Goal: Information Seeking & Learning: Learn about a topic

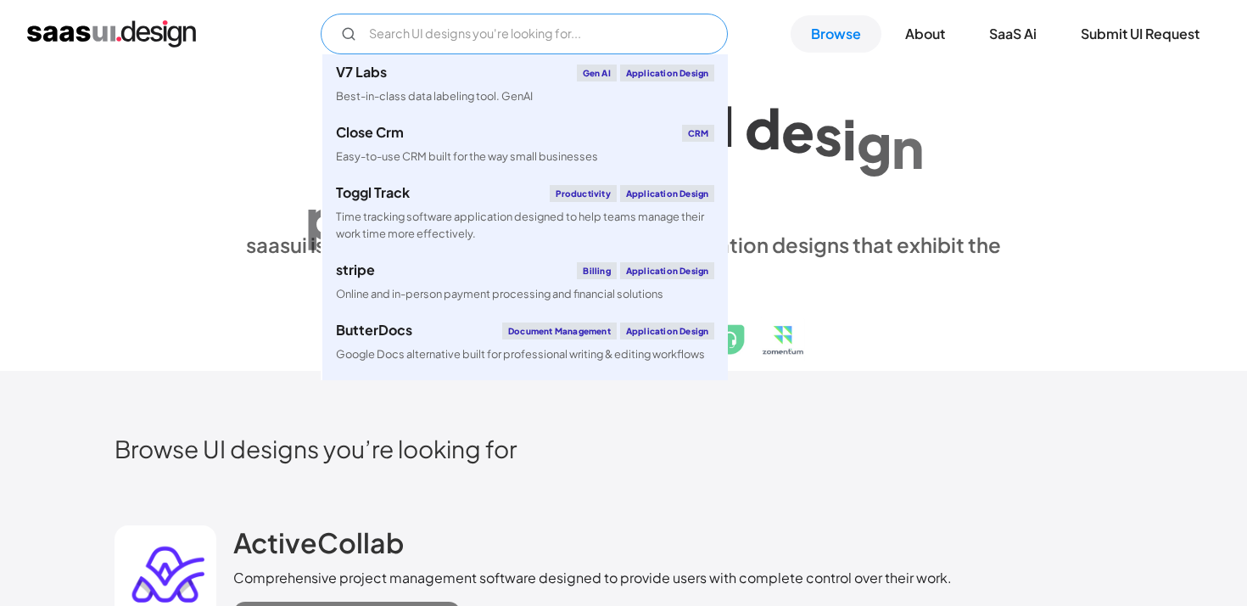
click at [432, 36] on input "Email Form" at bounding box center [524, 34] width 407 height 41
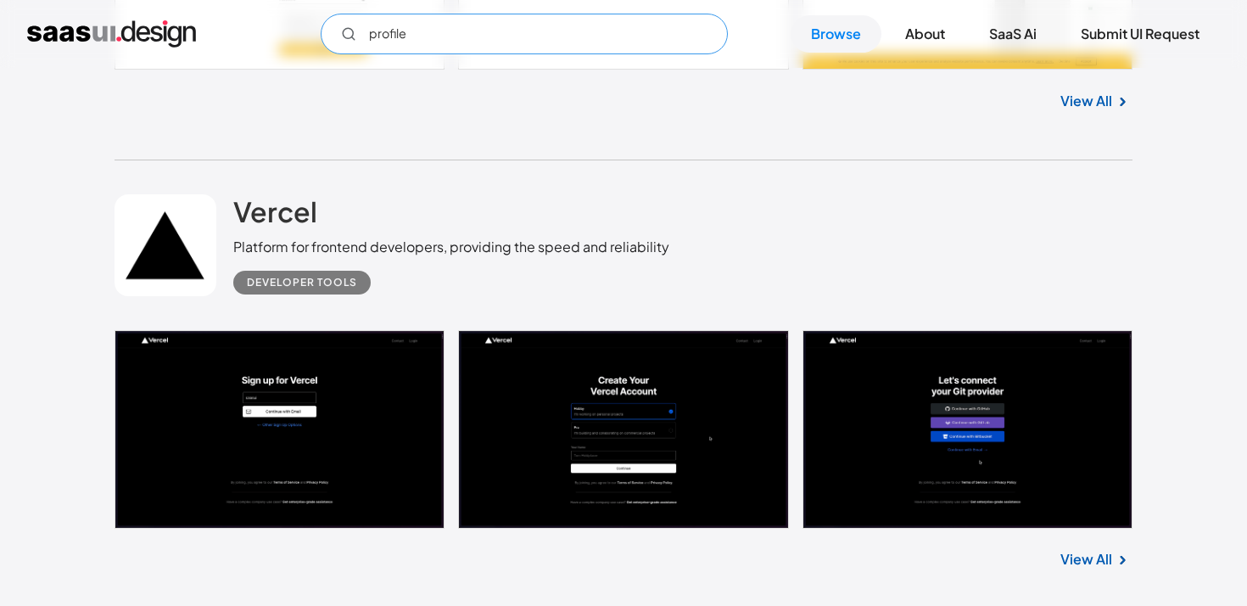
scroll to position [1734, 0]
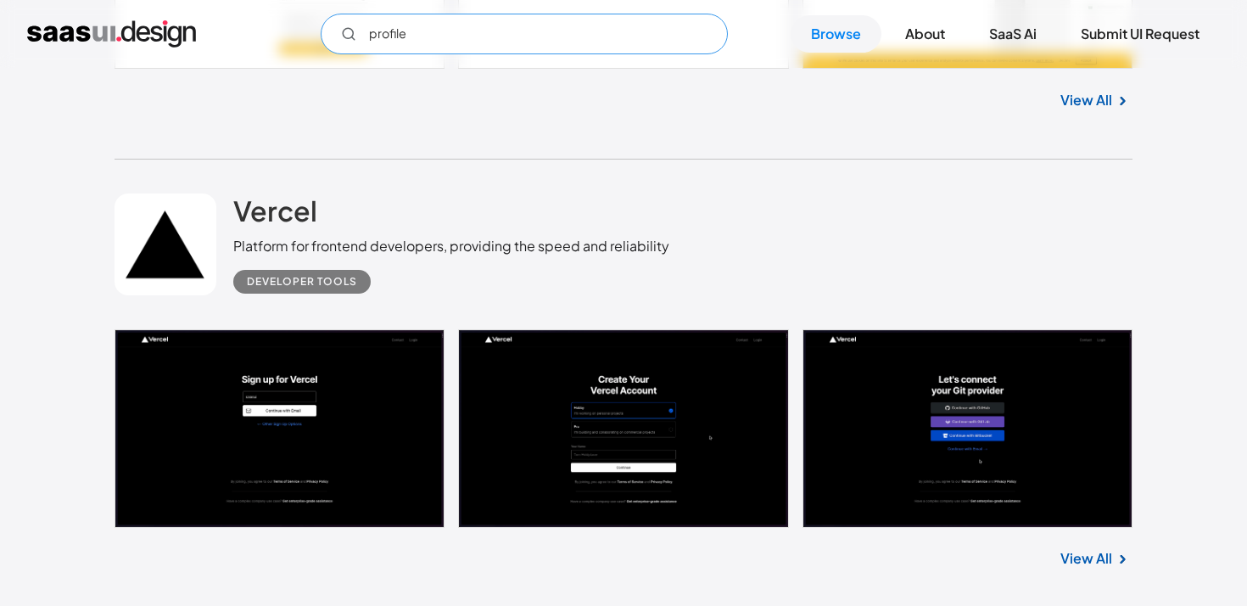
click at [444, 32] on input "profile" at bounding box center [524, 34] width 407 height 41
drag, startPoint x: 430, startPoint y: 34, endPoint x: 318, endPoint y: 33, distance: 112.0
click at [318, 33] on div "profile Not found ! Thank you! Your submission has been received! Oops! Somethi…" at bounding box center [623, 34] width 1192 height 41
type input "f"
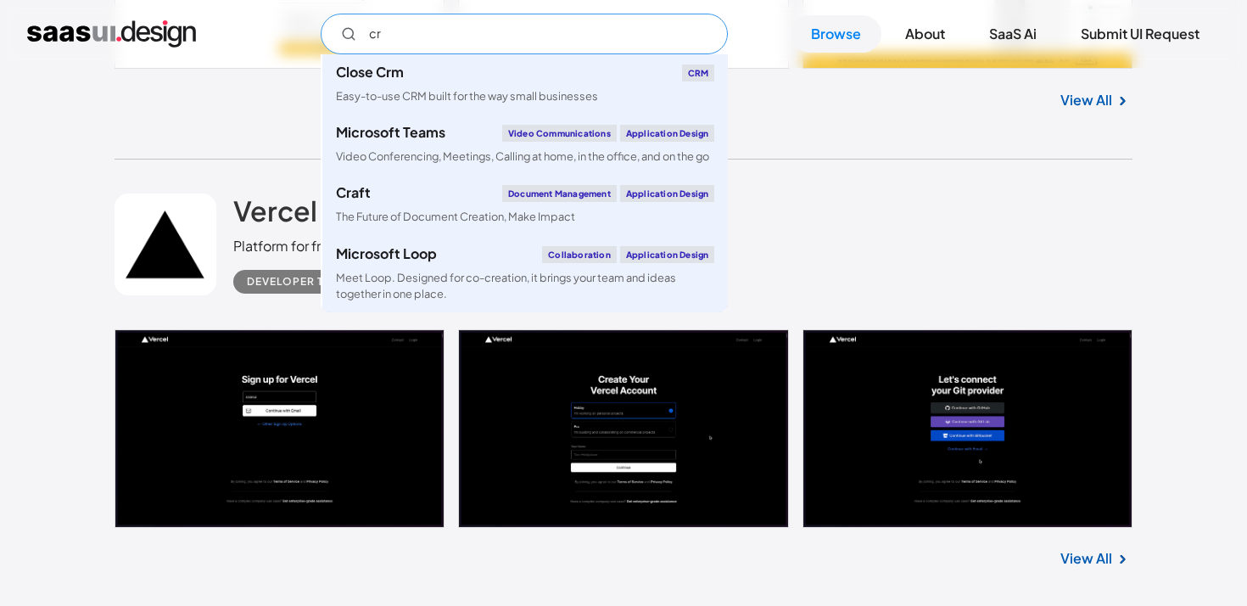
type input "c"
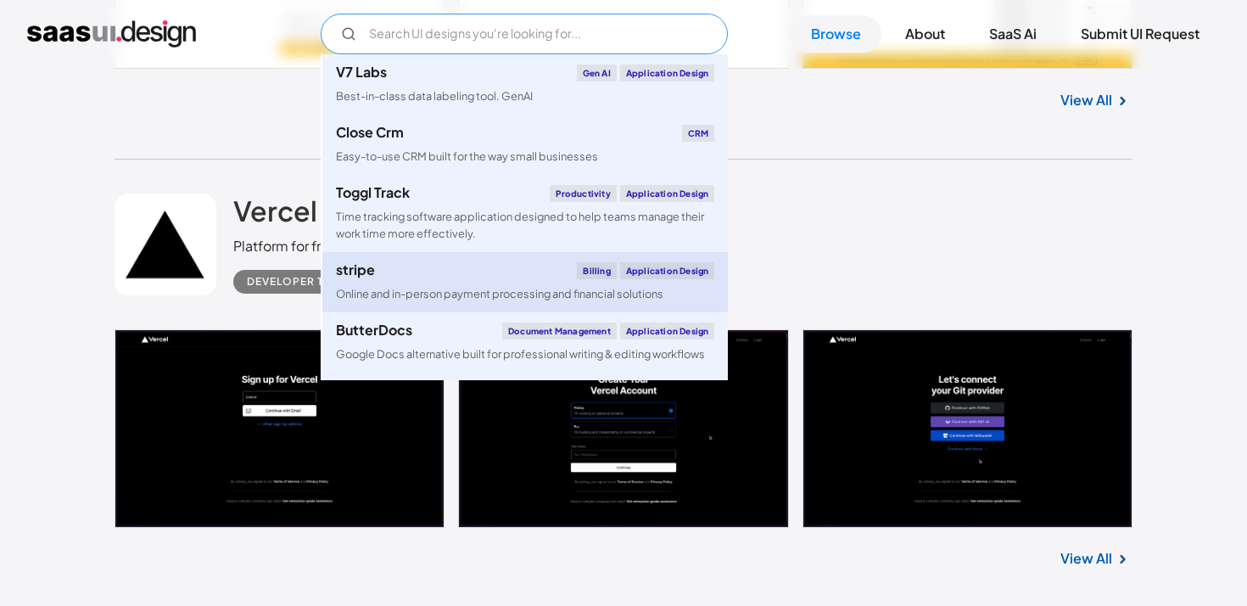
click at [478, 275] on div "stripe Billing Application Design" at bounding box center [525, 270] width 378 height 17
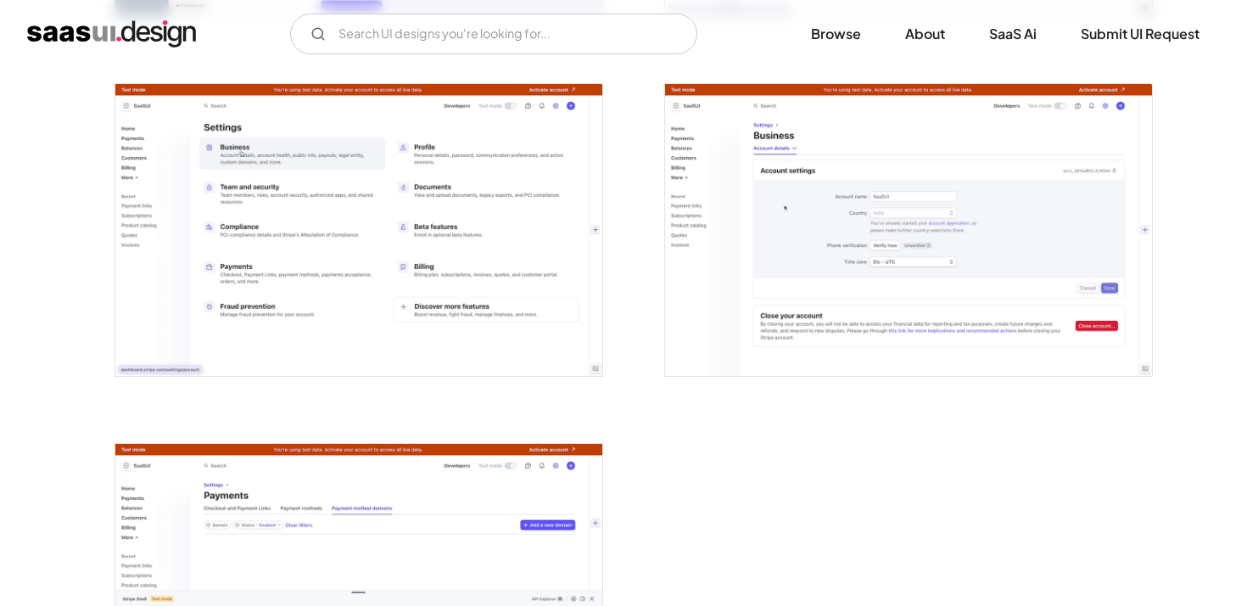
scroll to position [4274, 0]
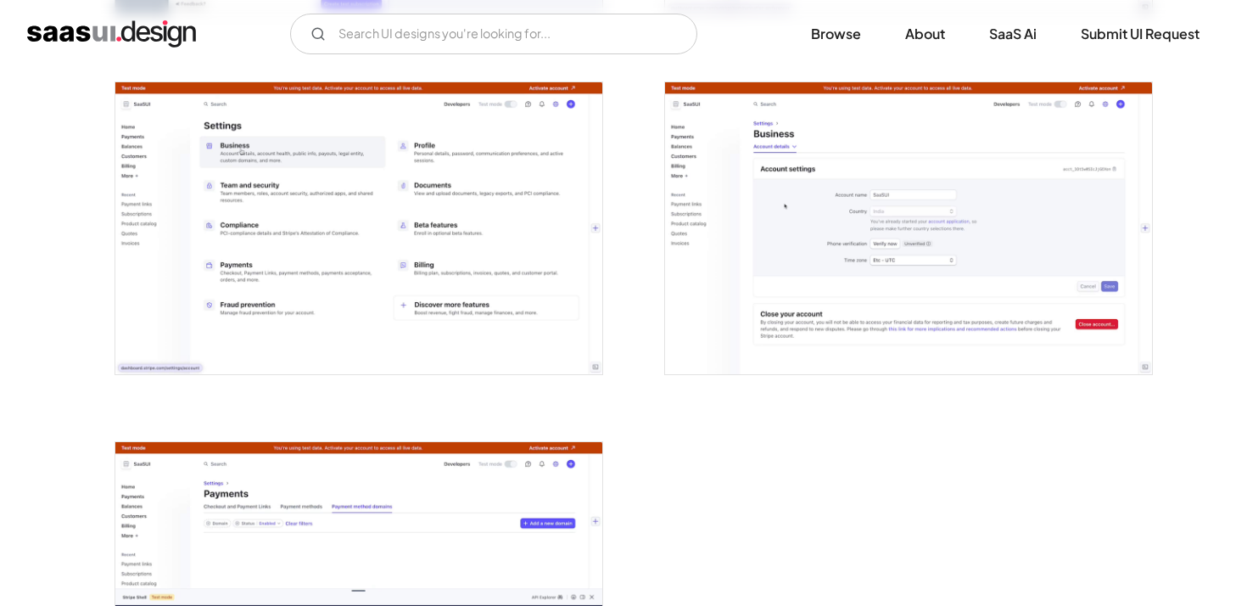
click at [399, 229] on img "open lightbox" at bounding box center [358, 228] width 487 height 292
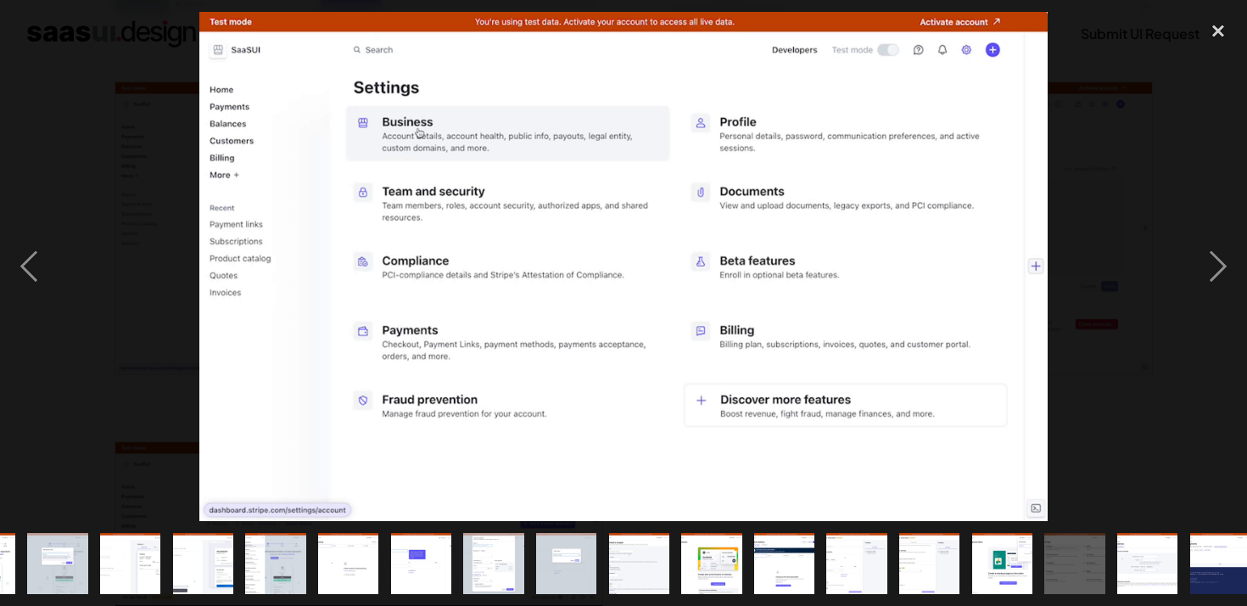
scroll to position [0, 582]
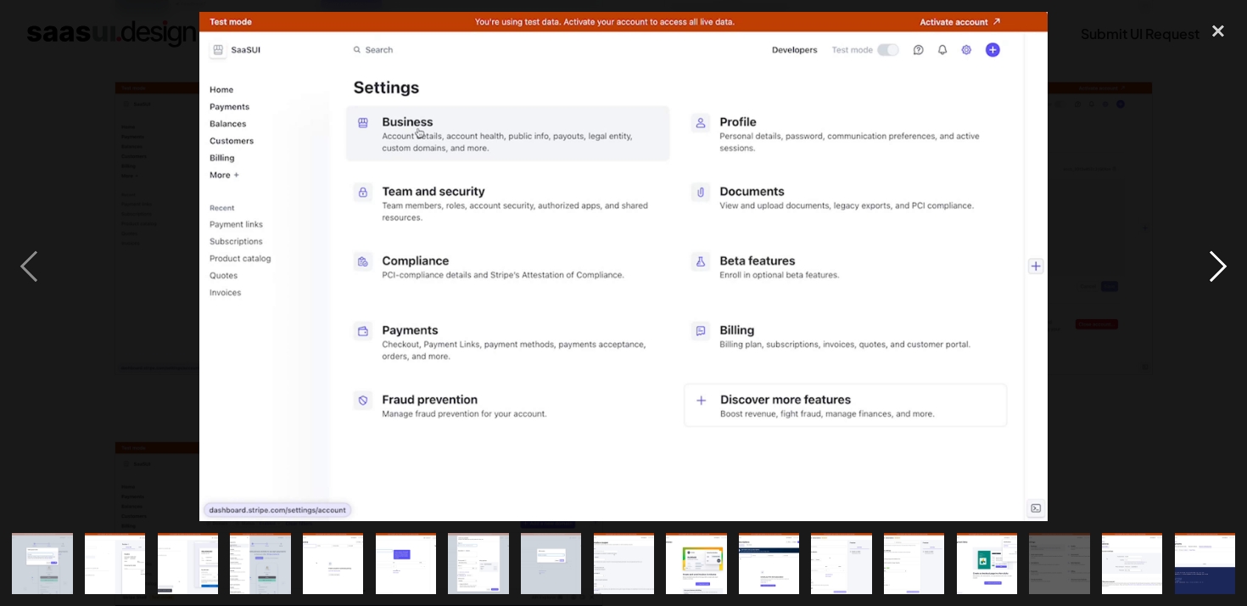
click at [1227, 274] on div "next image" at bounding box center [1218, 266] width 58 height 509
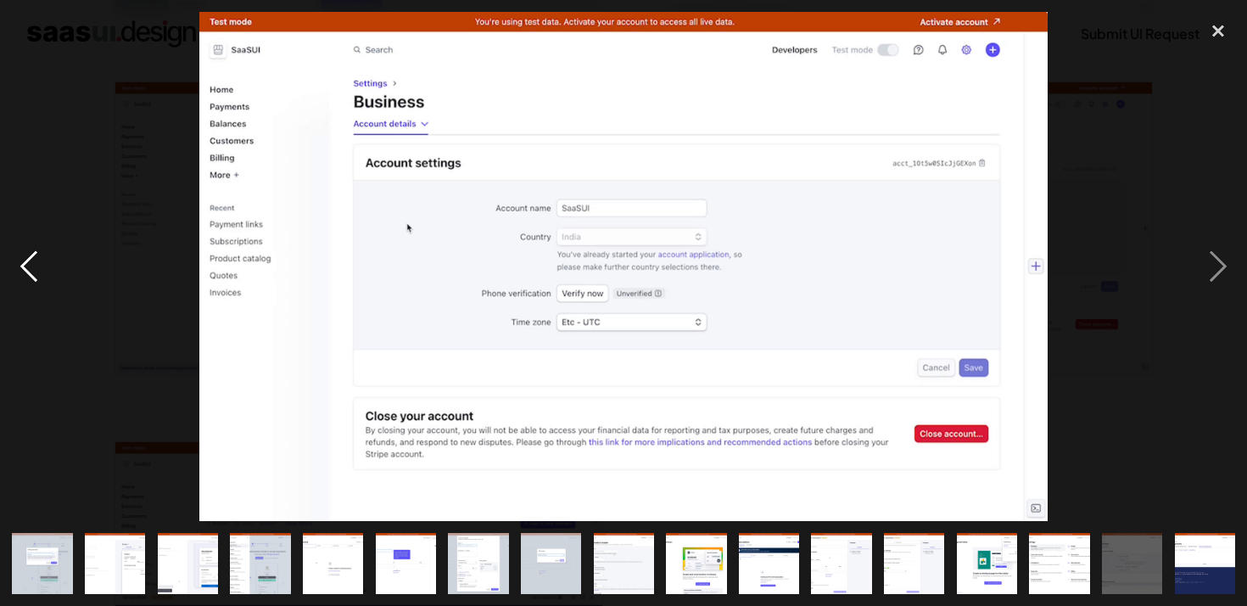
click at [38, 271] on div "previous image" at bounding box center [29, 266] width 58 height 509
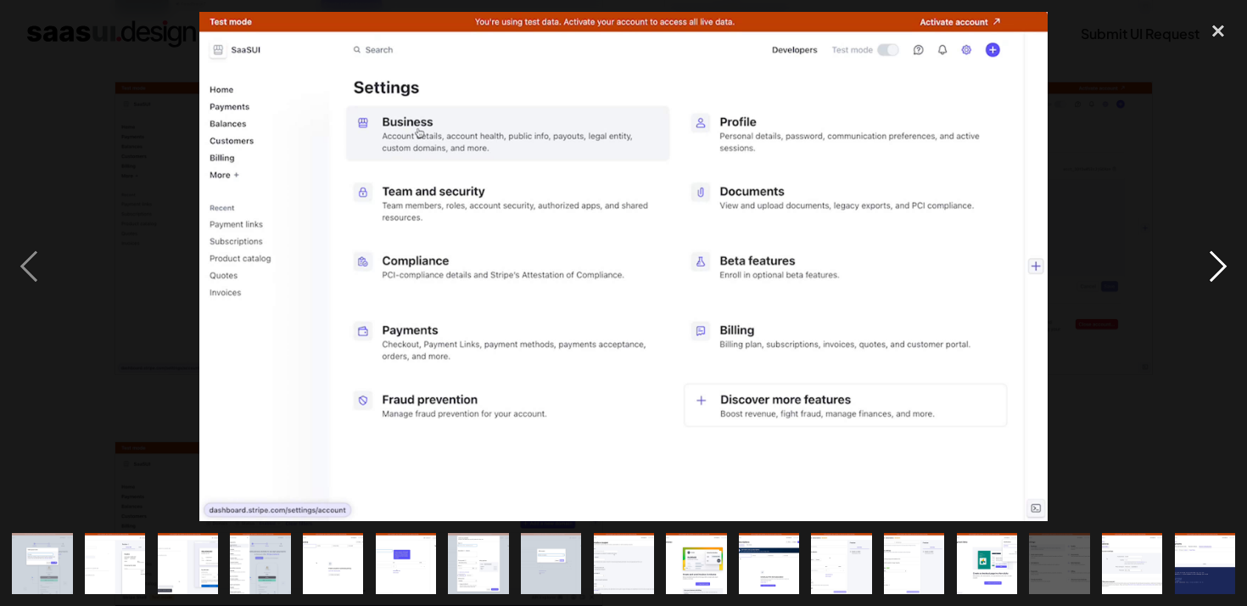
click at [1210, 270] on div "next image" at bounding box center [1218, 266] width 58 height 509
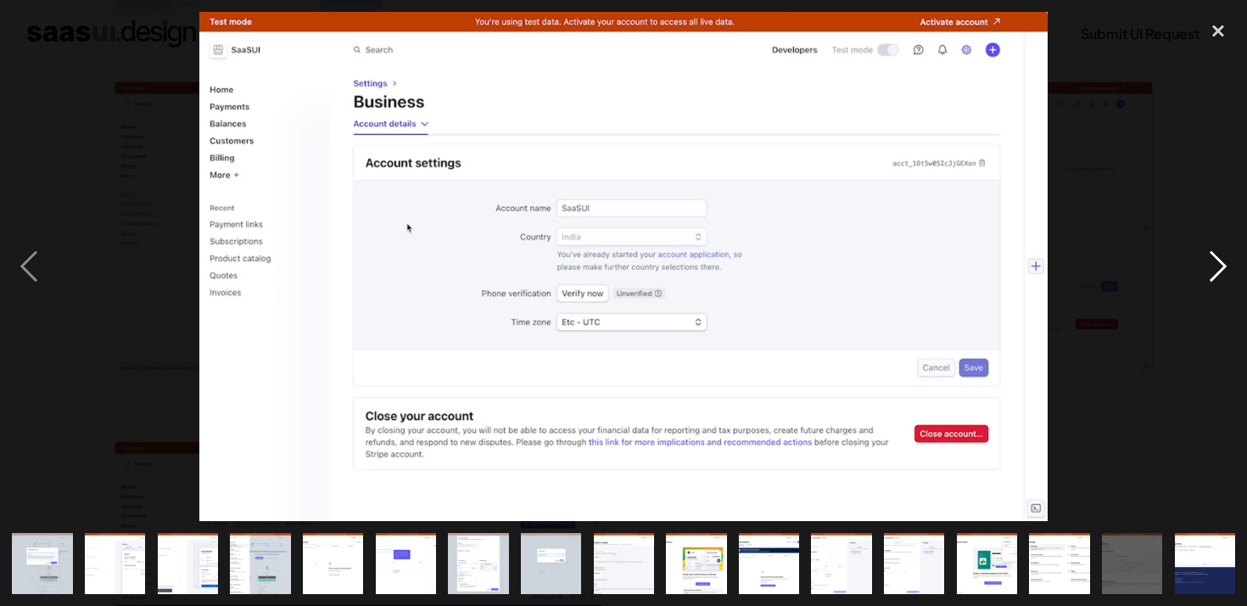
click at [1210, 270] on div "next image" at bounding box center [1218, 266] width 58 height 509
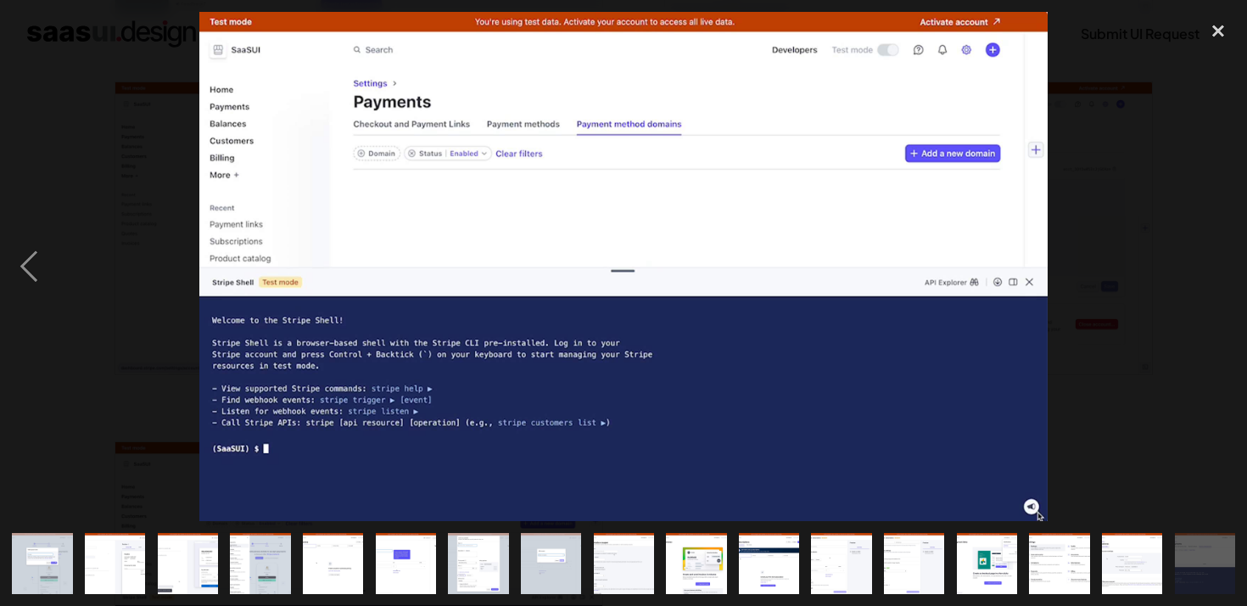
click at [1210, 271] on div "next image" at bounding box center [1218, 266] width 58 height 509
click at [1175, 303] on div at bounding box center [623, 266] width 1247 height 509
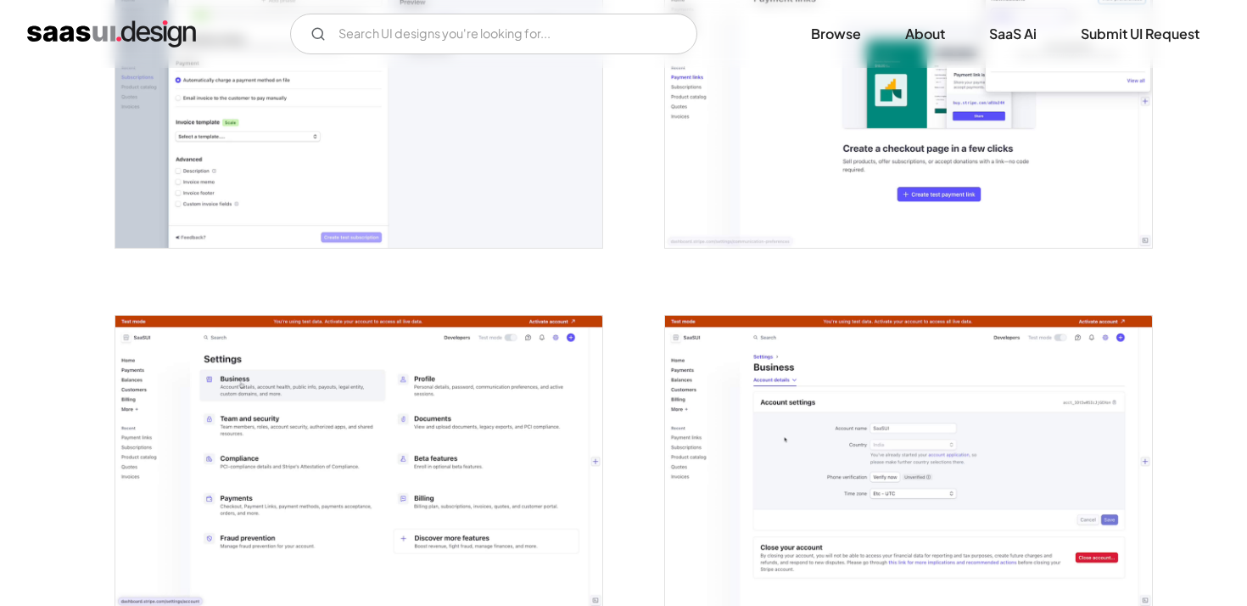
scroll to position [4042, 0]
